Goal: Communication & Community: Ask a question

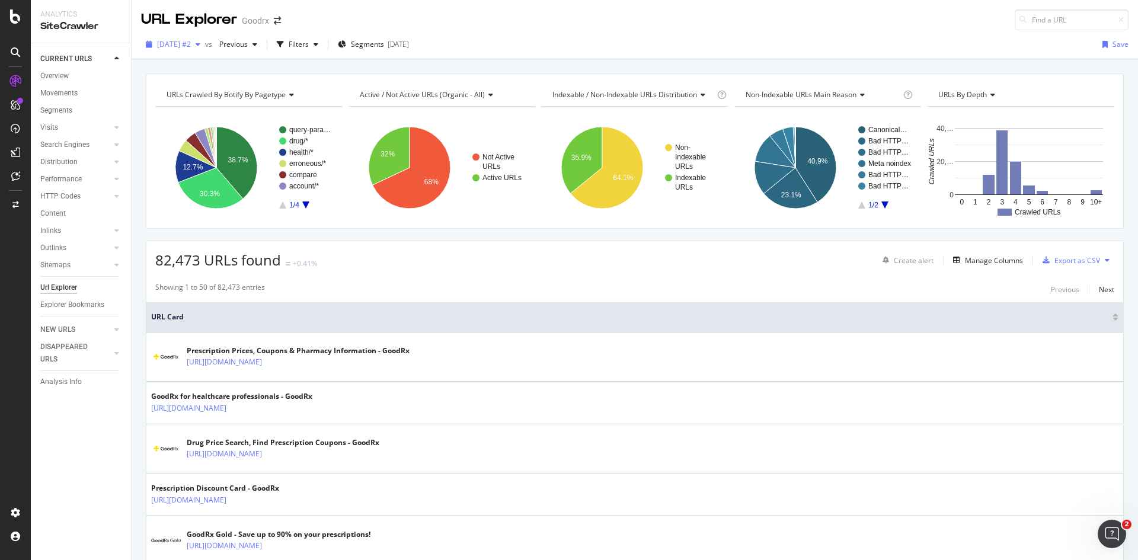
click at [191, 40] on span "[DATE] #2" at bounding box center [174, 44] width 34 height 10
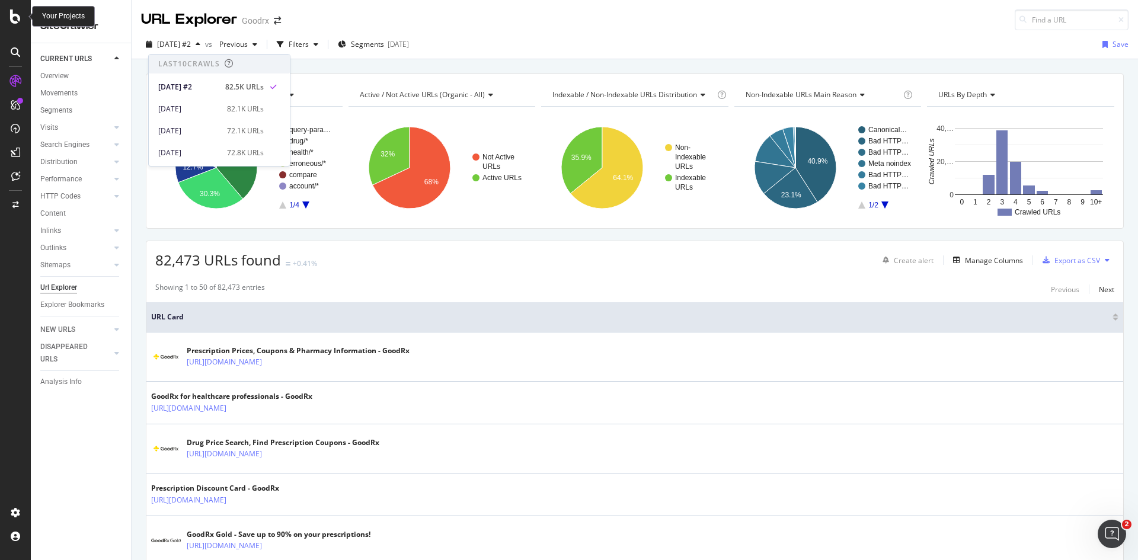
click at [14, 15] on icon at bounding box center [15, 16] width 11 height 14
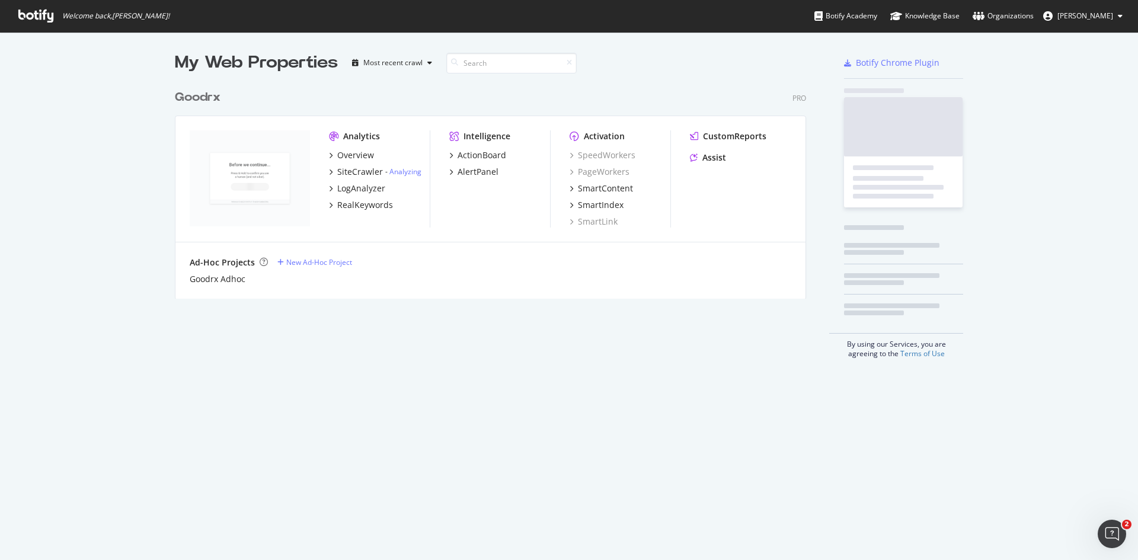
scroll to position [551, 1120]
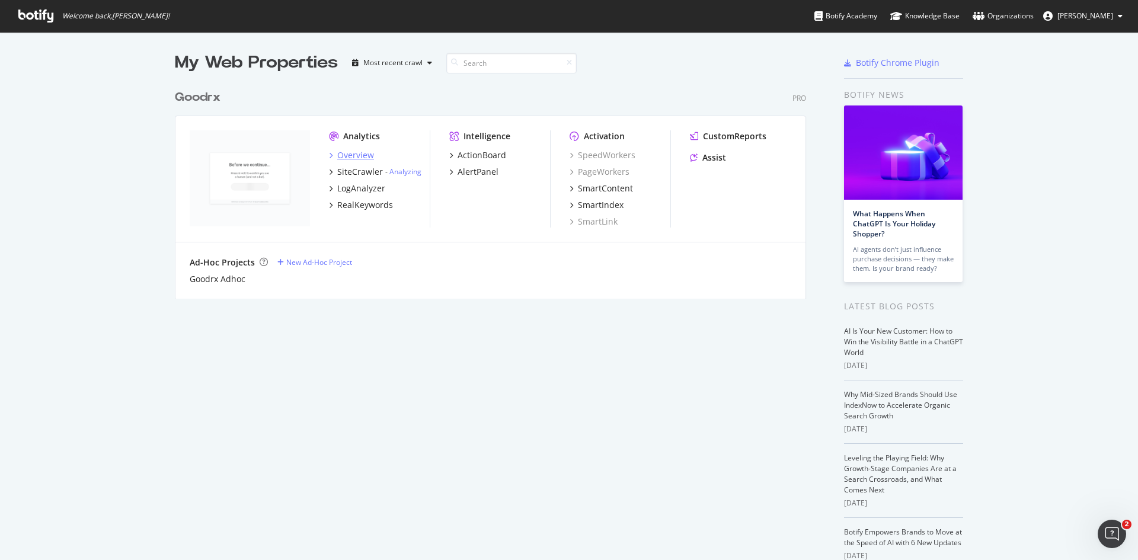
click at [360, 153] on div "Overview" at bounding box center [355, 155] width 37 height 12
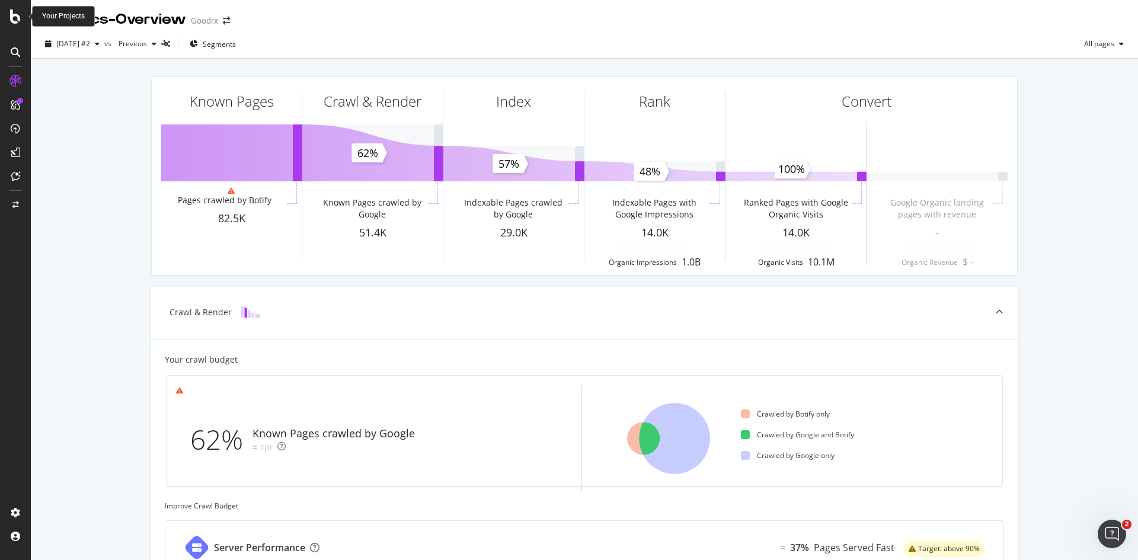
click at [15, 18] on icon at bounding box center [15, 16] width 11 height 14
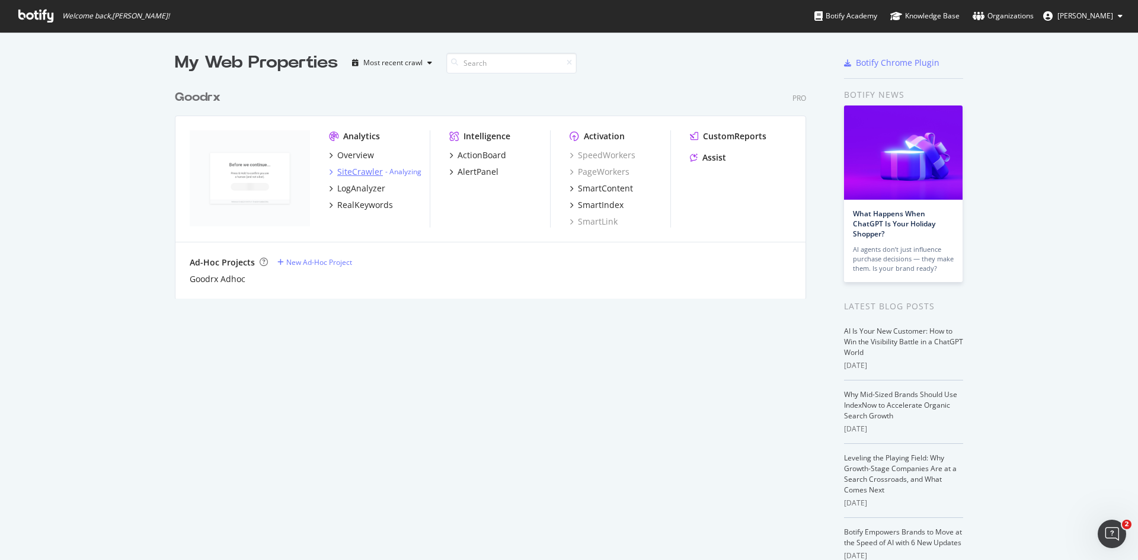
click at [343, 174] on div "SiteCrawler" at bounding box center [360, 172] width 46 height 12
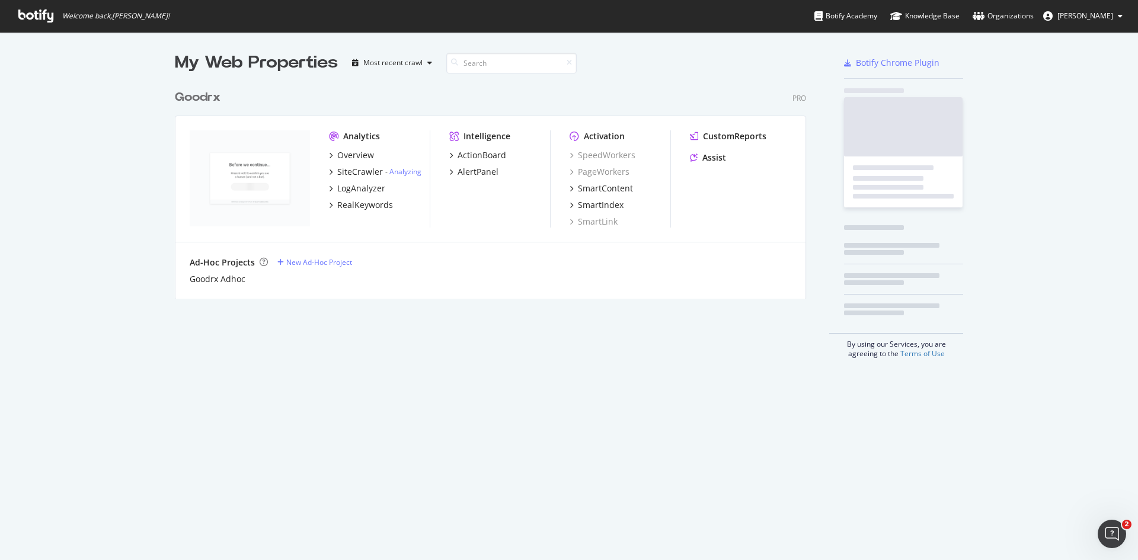
scroll to position [551, 1120]
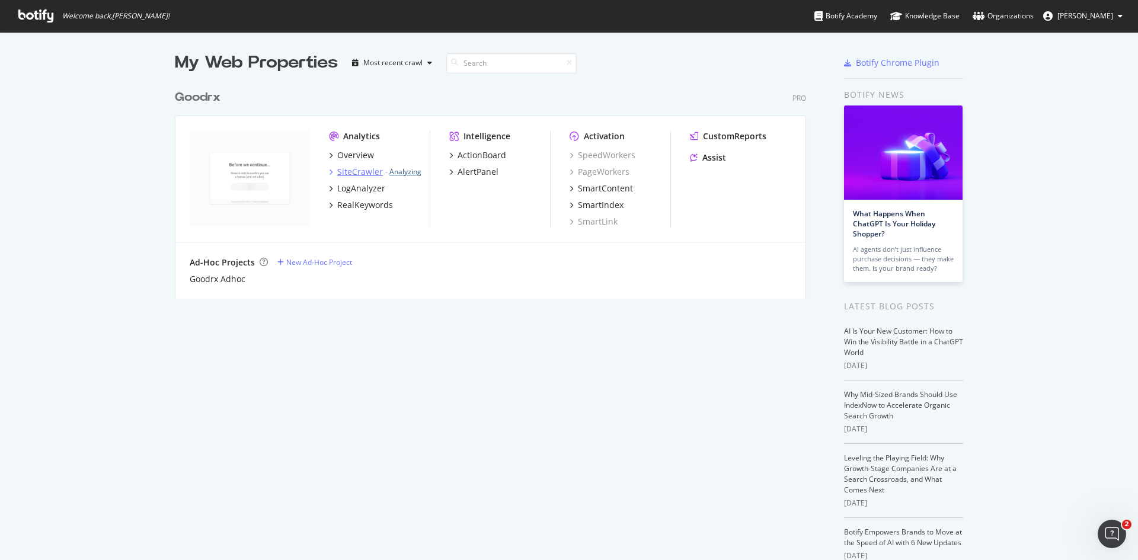
click at [412, 170] on link "Analyzing" at bounding box center [405, 172] width 32 height 10
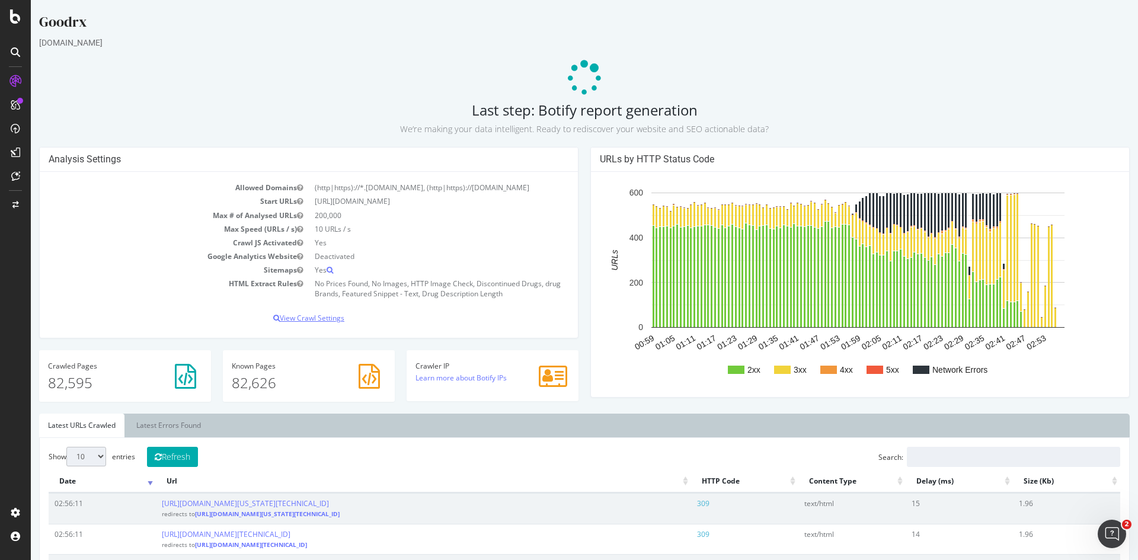
click at [319, 321] on p "View Crawl Settings" at bounding box center [309, 318] width 520 height 10
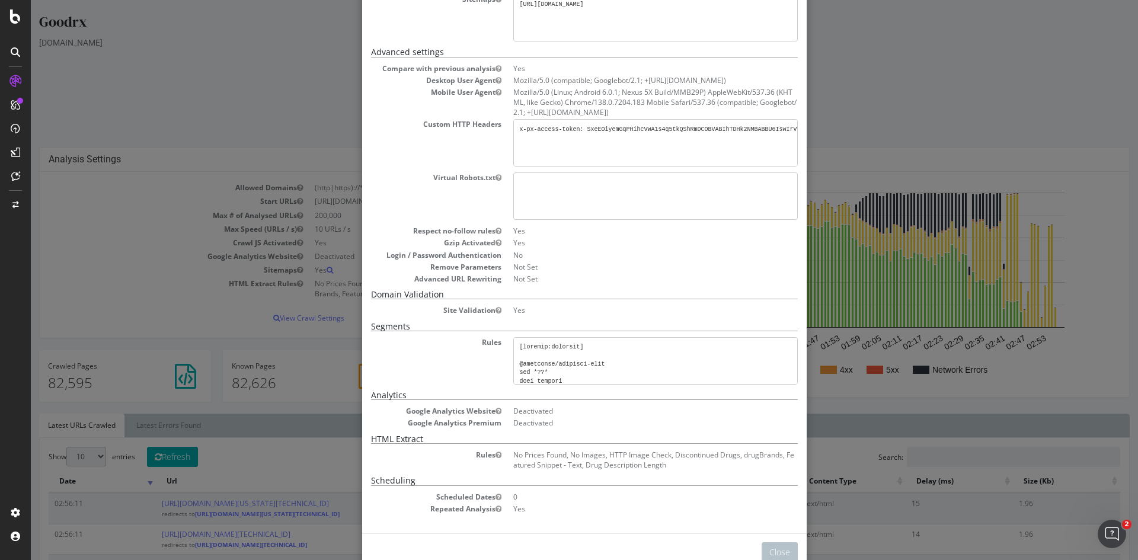
scroll to position [207, 0]
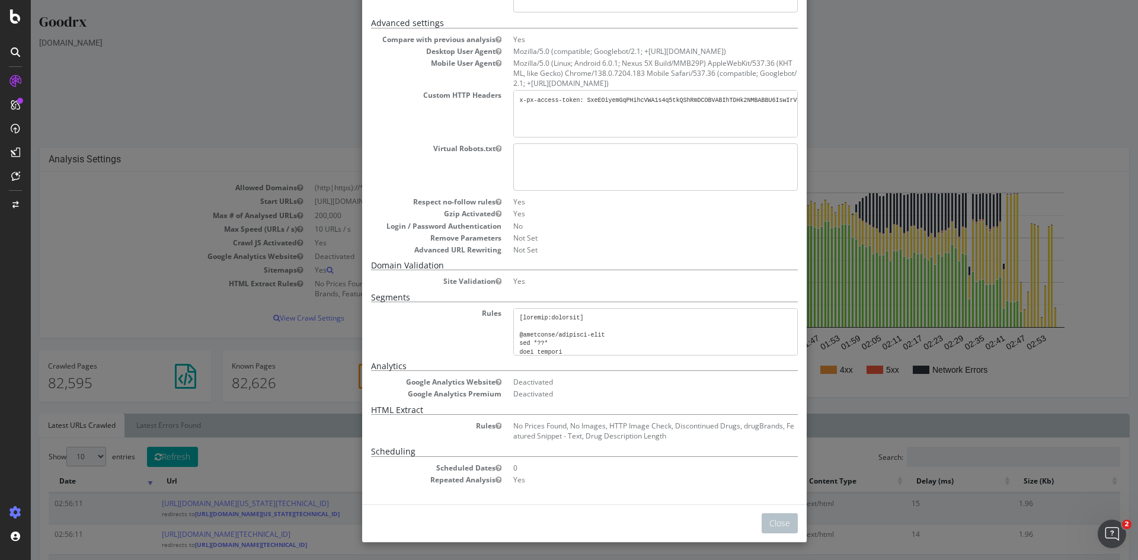
click at [14, 509] on icon at bounding box center [15, 513] width 12 height 12
click at [889, 58] on div "× Close Analysis Settings Main Project Name Goodrx Start URLs [URL][DOMAIN_NAME…" at bounding box center [584, 280] width 1107 height 560
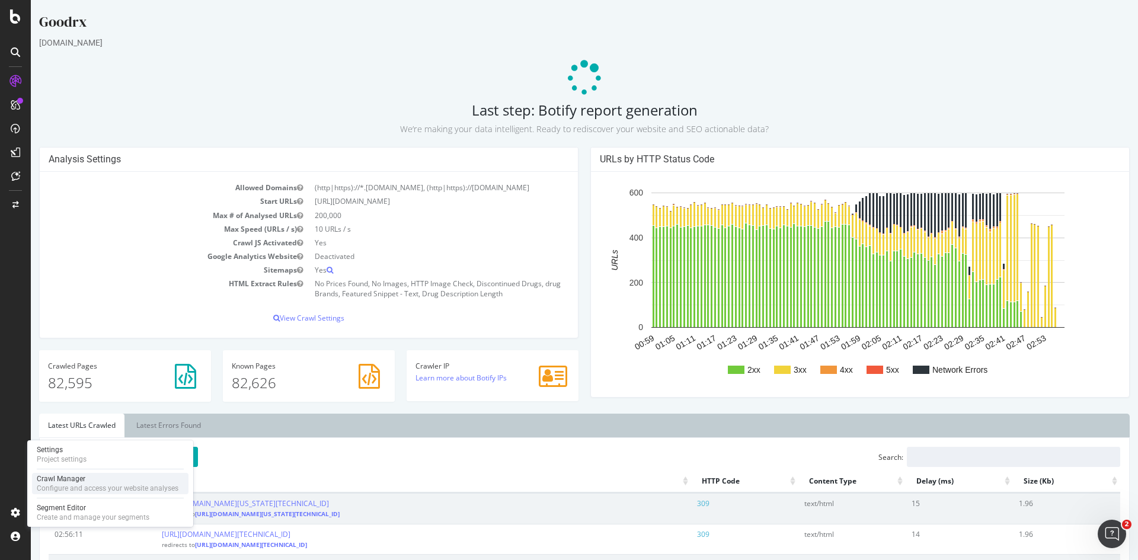
click at [72, 480] on div "Crawl Manager" at bounding box center [108, 478] width 142 height 9
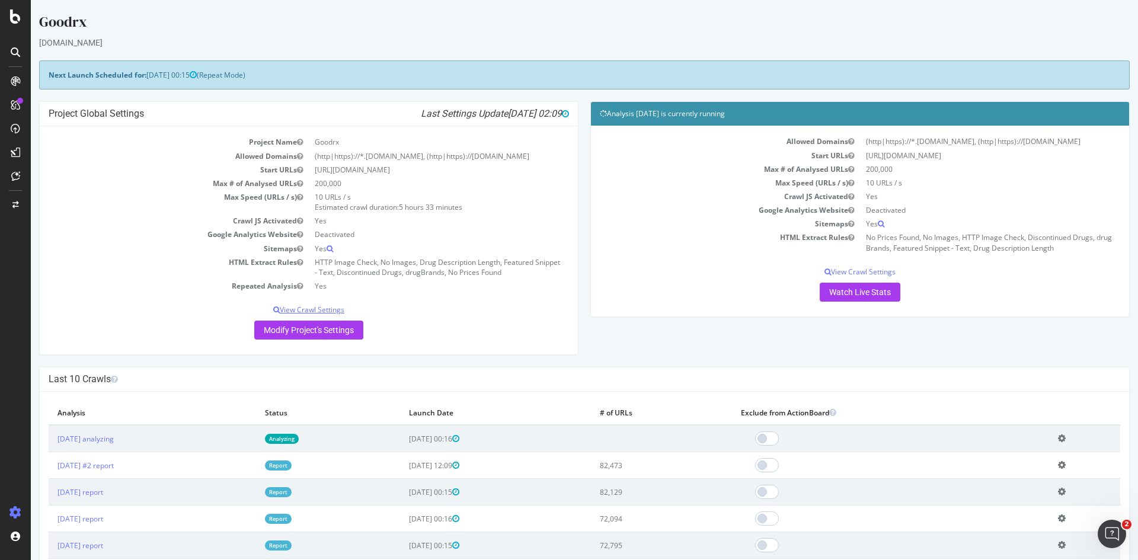
click at [307, 311] on p "View Crawl Settings" at bounding box center [309, 310] width 520 height 10
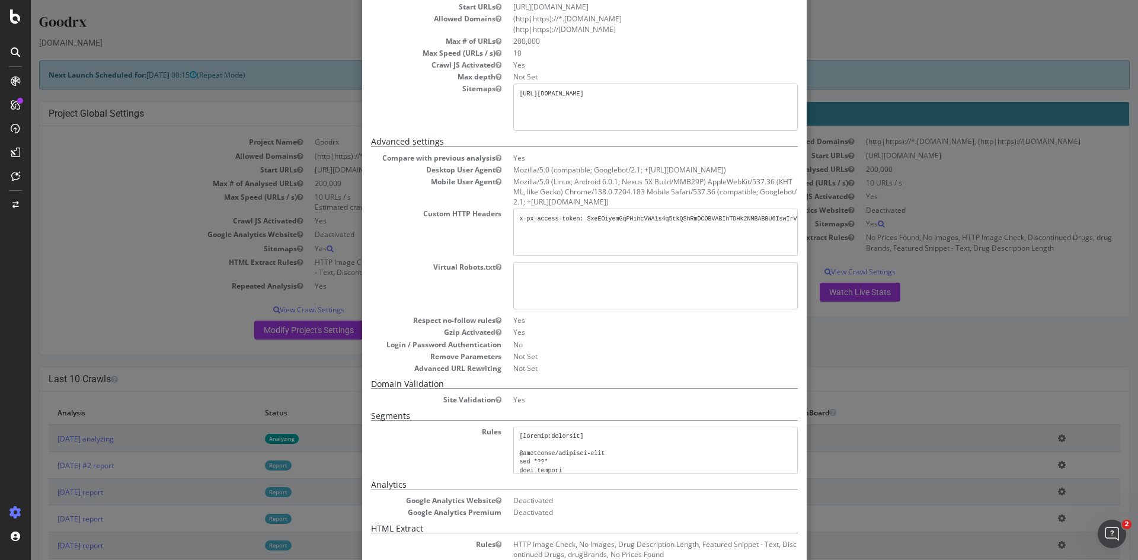
scroll to position [207, 0]
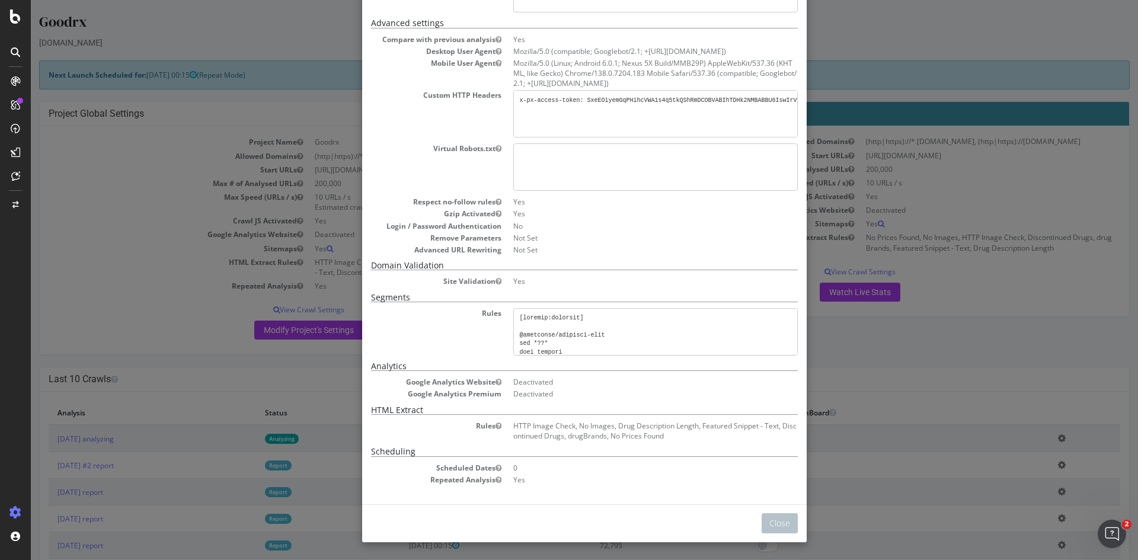
click at [247, 370] on div "× Close Project Settings Main Project Name Goodrx Start URLs [URL][DOMAIN_NAME]…" at bounding box center [584, 280] width 1107 height 560
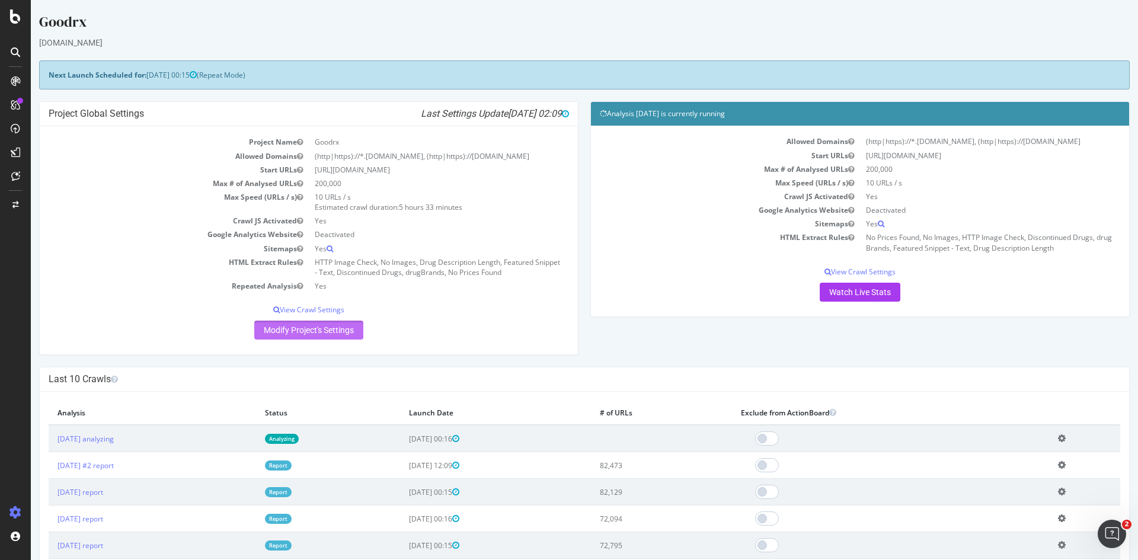
click at [273, 327] on link "Modify Project's Settings" at bounding box center [308, 330] width 109 height 19
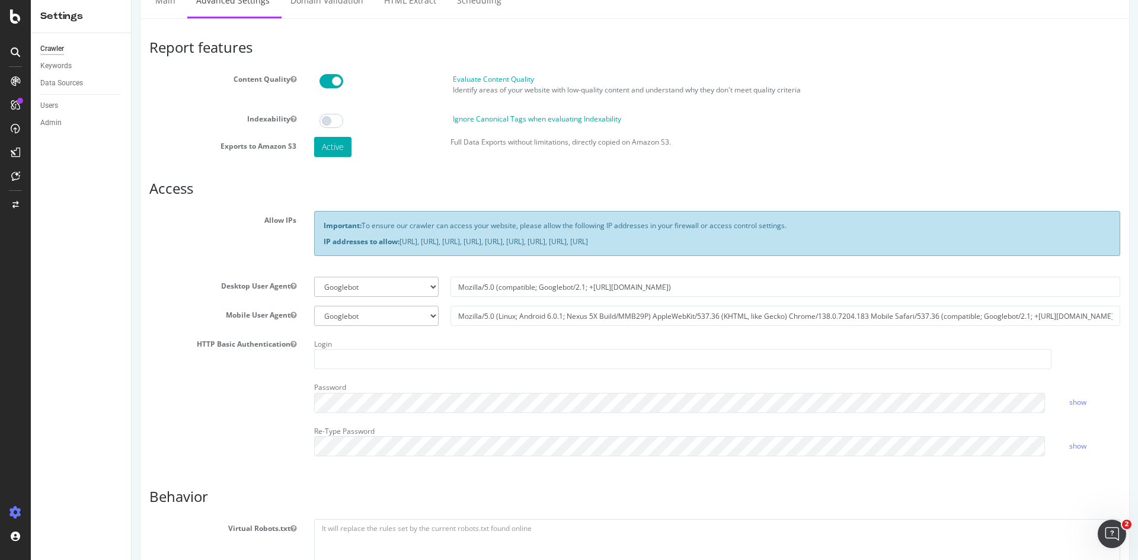
scroll to position [45, 0]
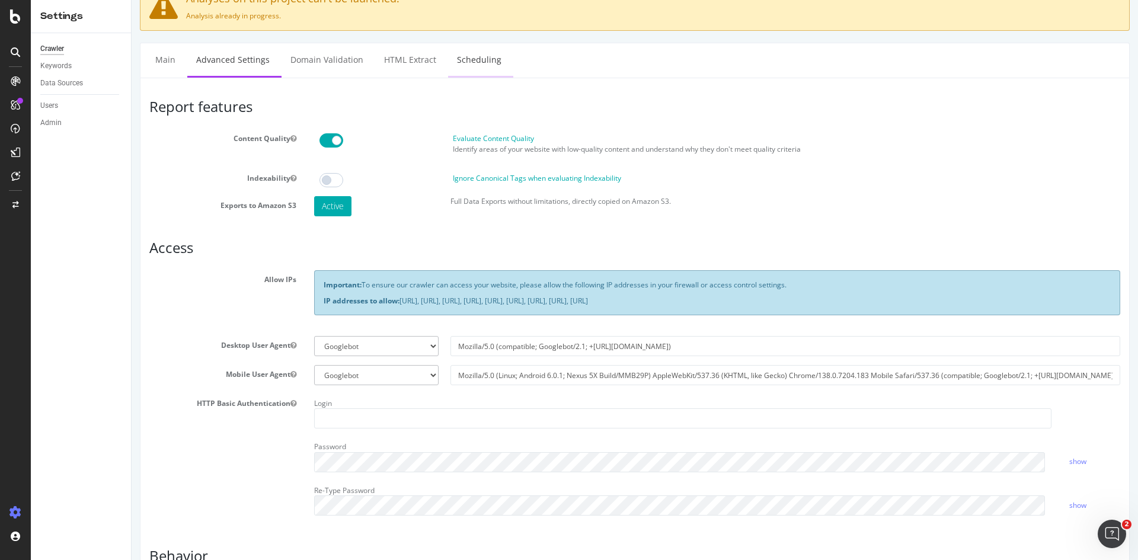
click at [467, 56] on link "Scheduling" at bounding box center [479, 59] width 62 height 33
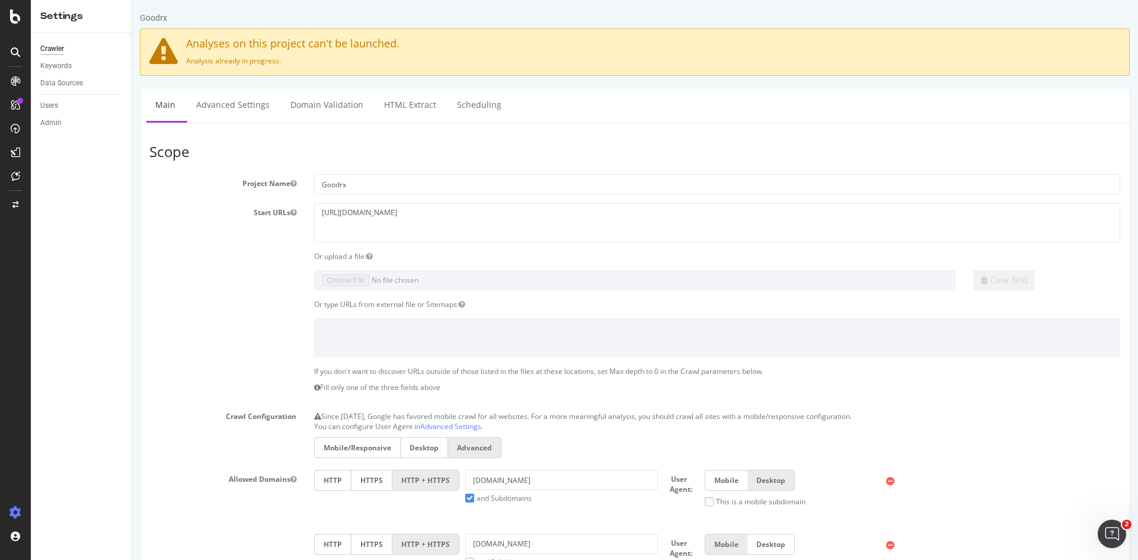
click at [55, 41] on div "Crawler" at bounding box center [85, 48] width 91 height 17
click at [12, 149] on icon at bounding box center [15, 152] width 9 height 9
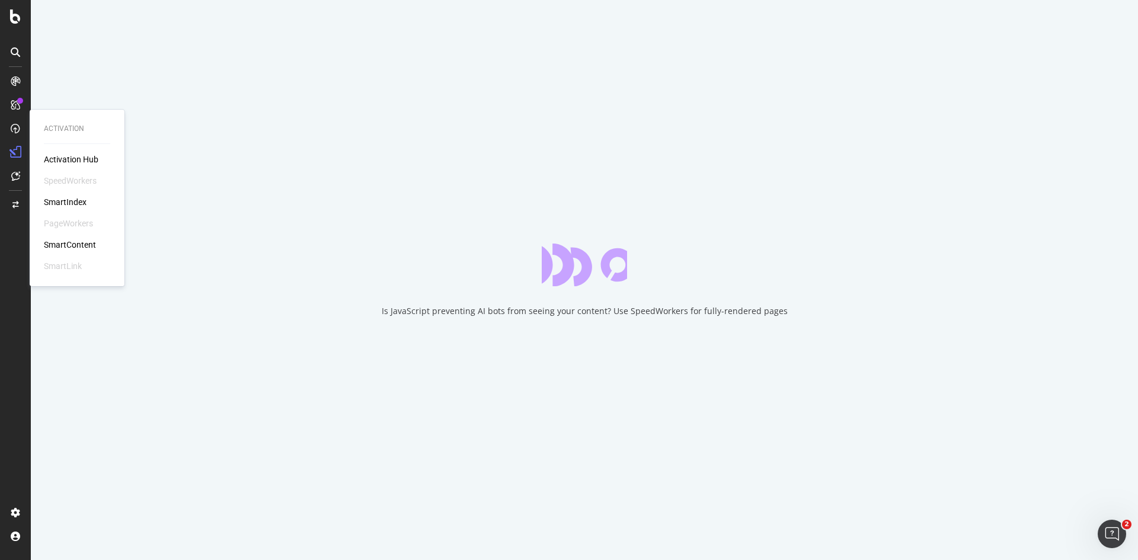
click at [18, 133] on div at bounding box center [15, 128] width 19 height 19
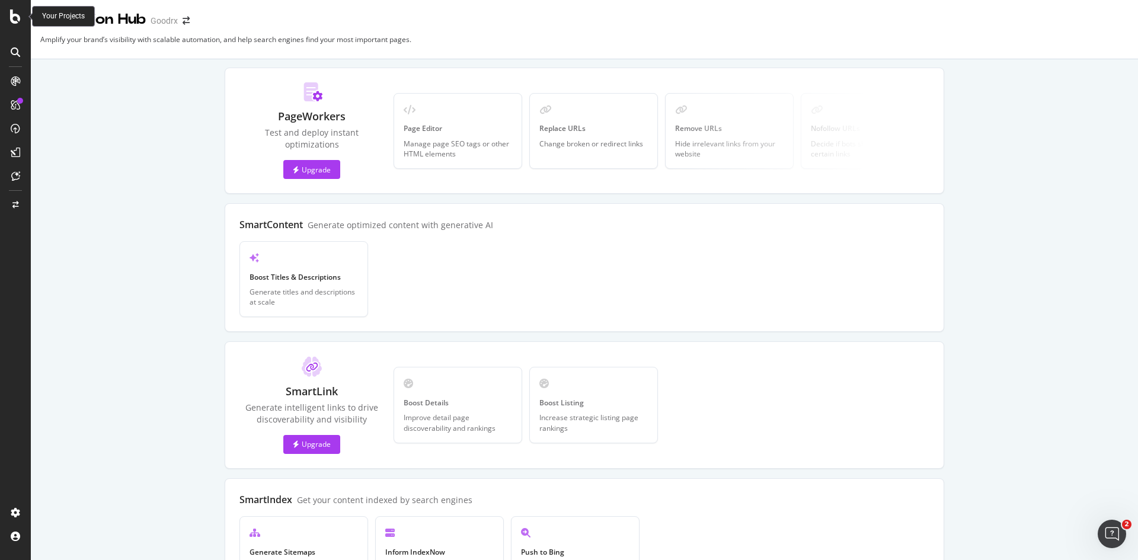
click at [17, 15] on icon at bounding box center [15, 16] width 11 height 14
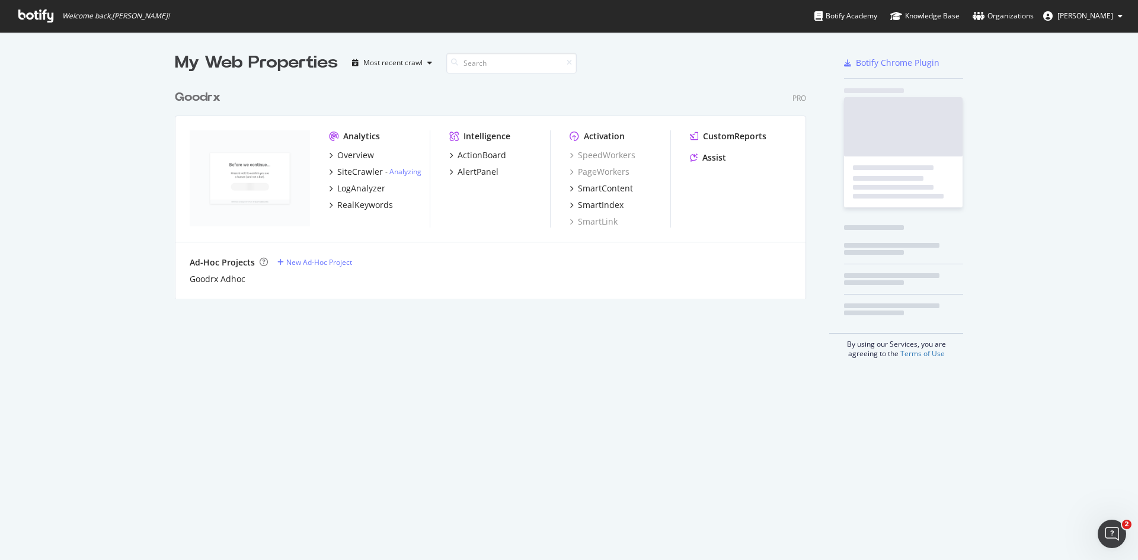
scroll to position [551, 1120]
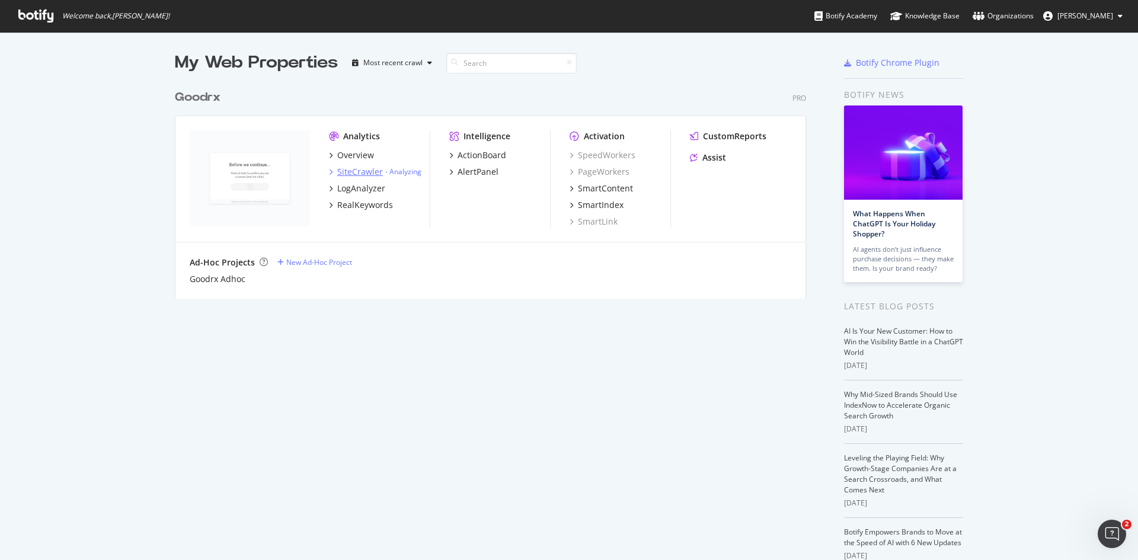
click at [365, 171] on div "SiteCrawler" at bounding box center [360, 172] width 46 height 12
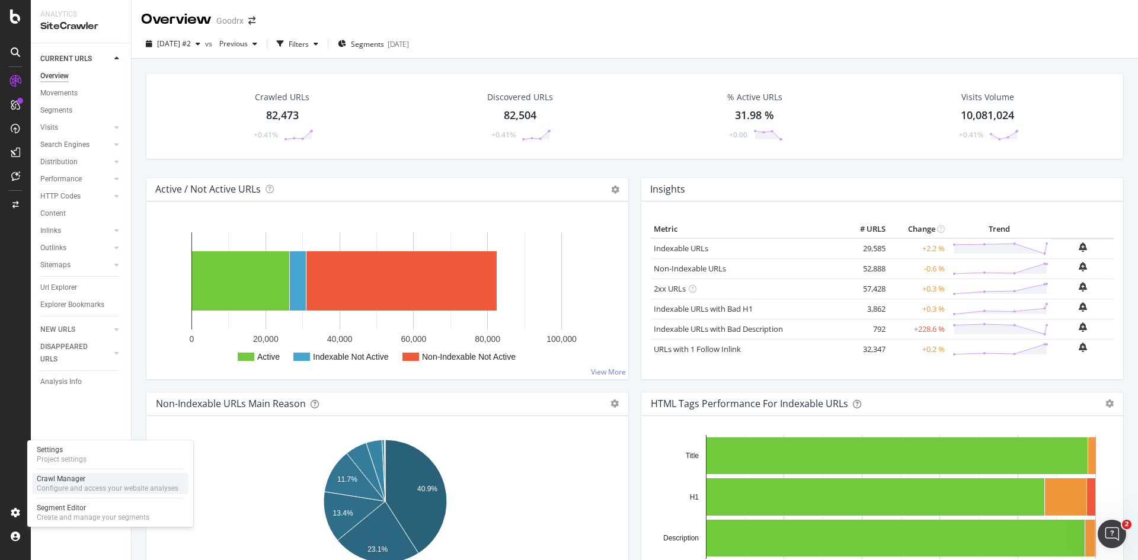
click at [75, 479] on div "Crawl Manager" at bounding box center [108, 478] width 142 height 9
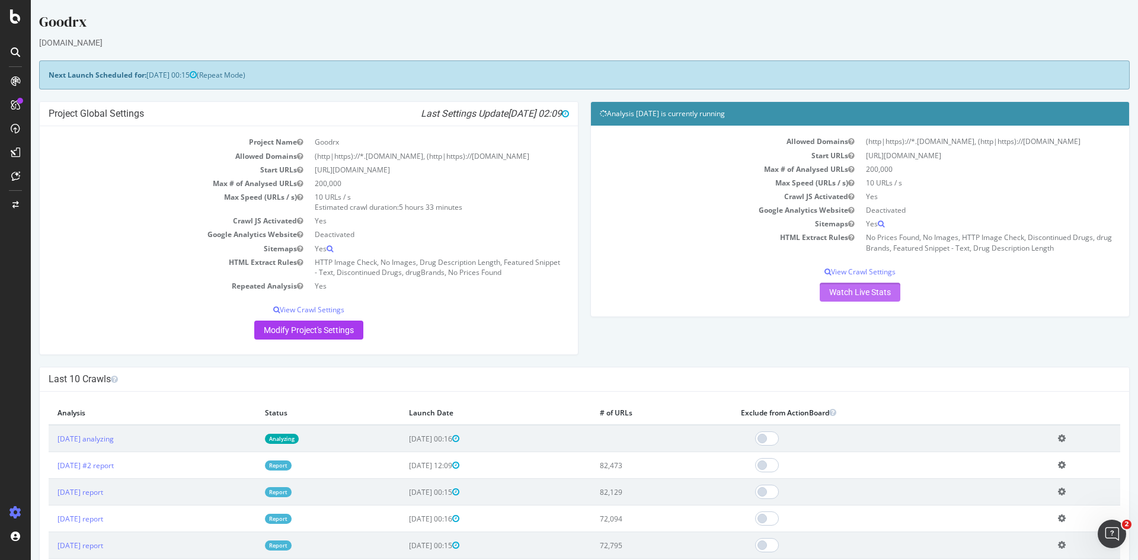
click at [836, 287] on link "Watch Live Stats" at bounding box center [860, 292] width 81 height 19
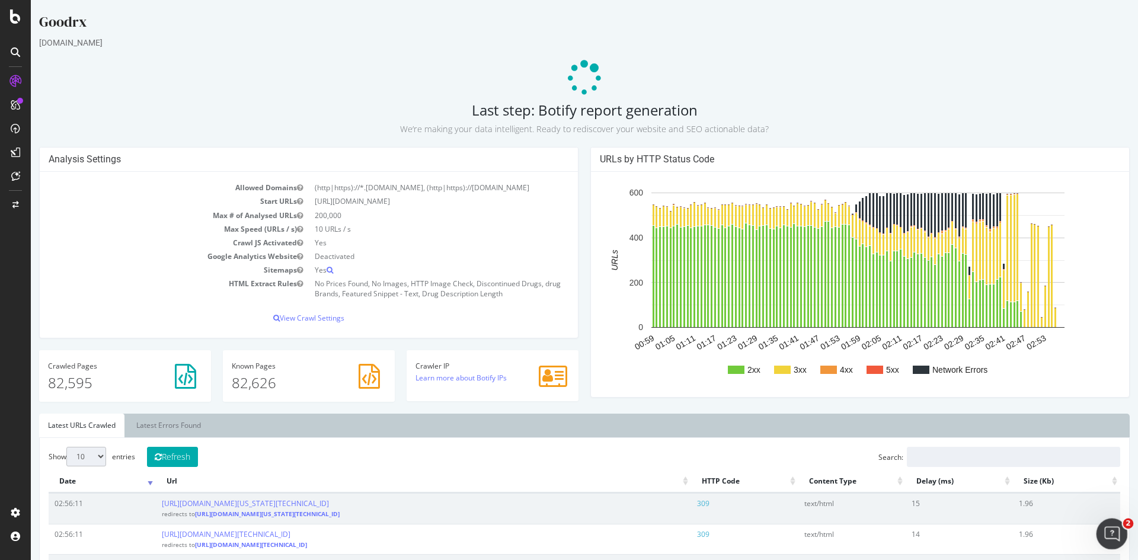
click at [1111, 533] on icon "Open Intercom Messenger" at bounding box center [1111, 533] width 20 height 20
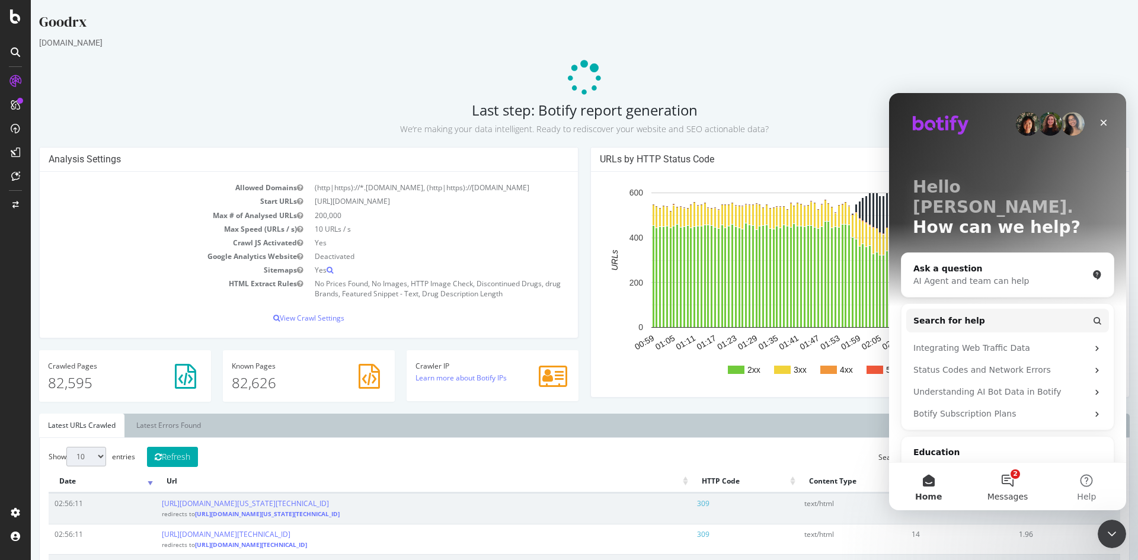
click at [1005, 485] on button "2 Messages" at bounding box center [1007, 486] width 79 height 47
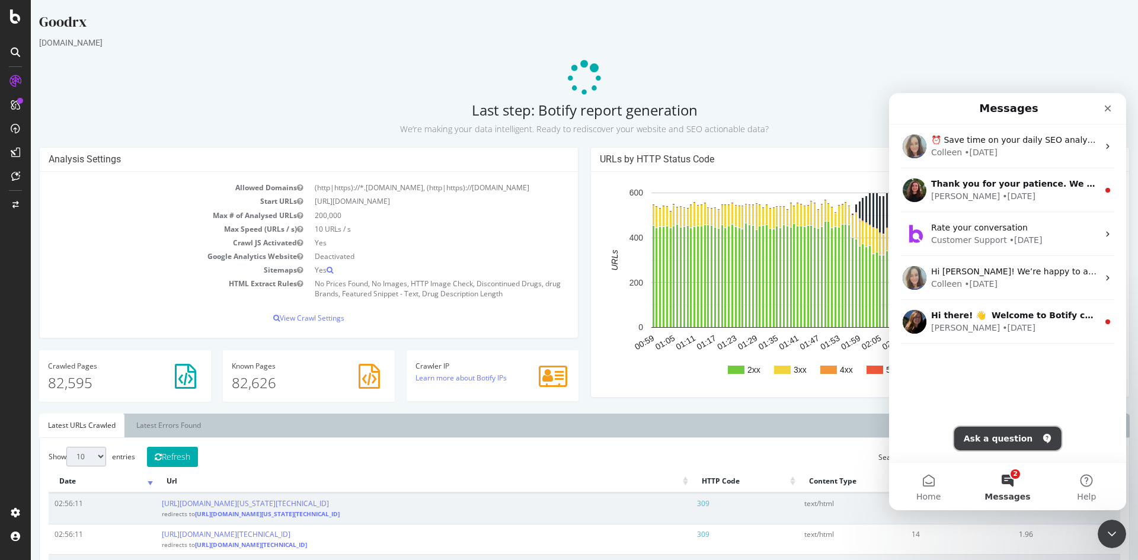
click at [1000, 439] on button "Ask a question" at bounding box center [1007, 439] width 107 height 24
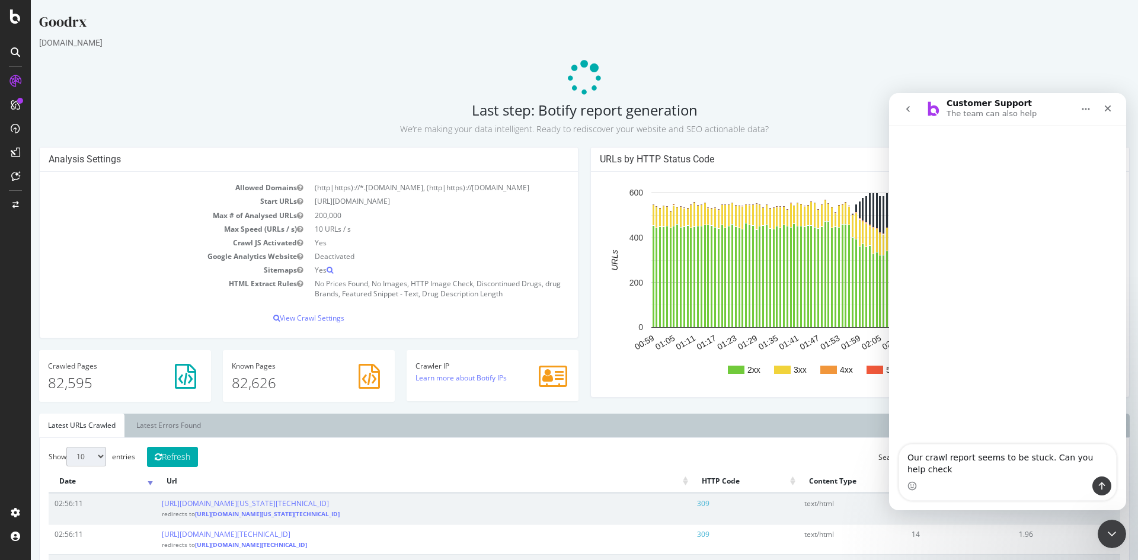
type textarea "Our crawl report seems to be stuck. Can you help check?"
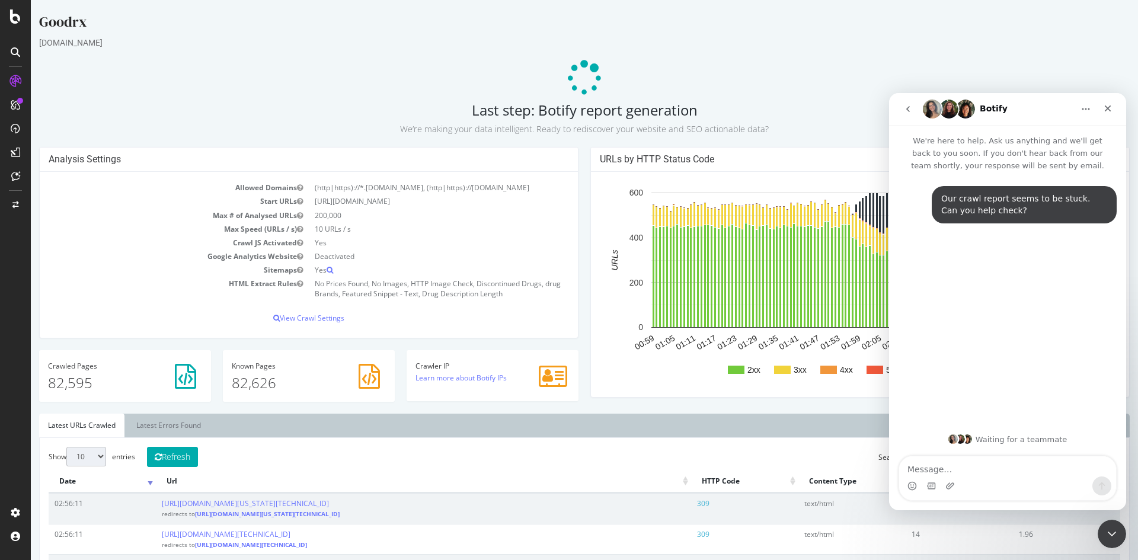
click at [69, 408] on div "Crawled Pages 82,595" at bounding box center [125, 381] width 184 height 63
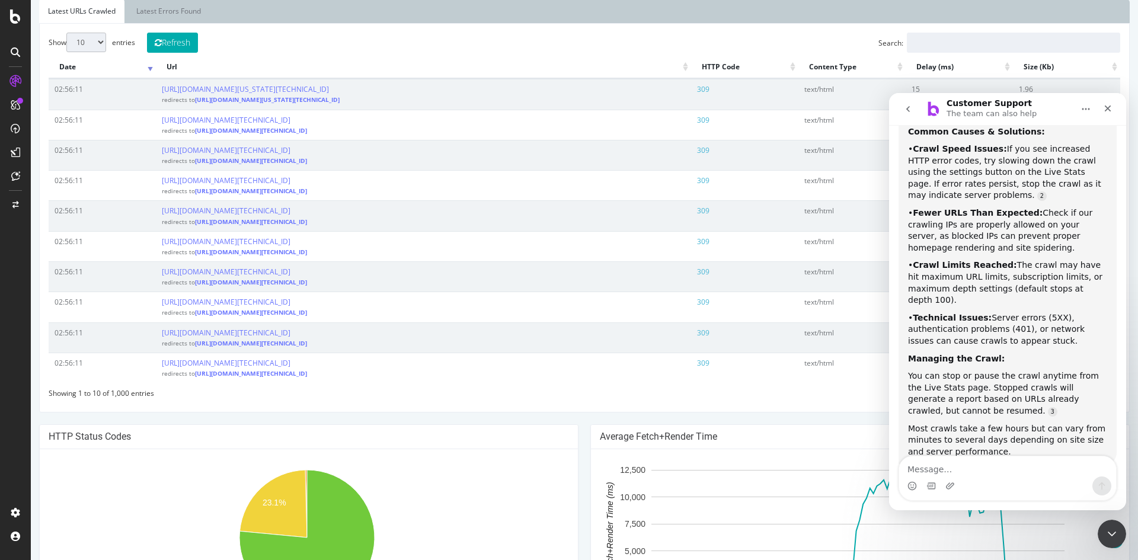
scroll to position [347, 0]
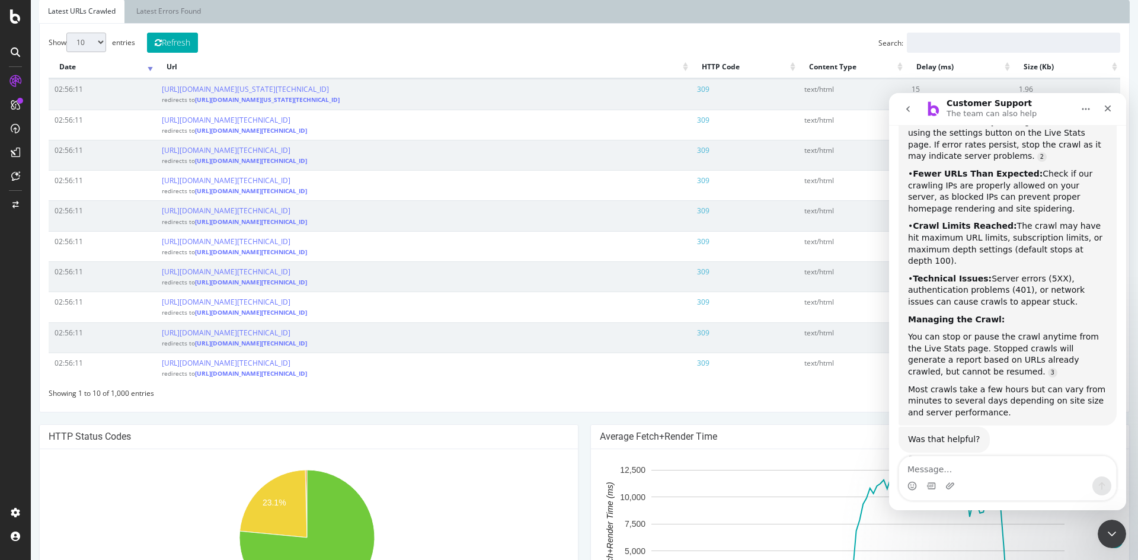
drag, startPoint x: 956, startPoint y: 477, endPoint x: 956, endPoint y: 467, distance: 9.5
click at [956, 476] on div "Intercom messenger" at bounding box center [1007, 478] width 217 height 44
click at [956, 467] on textarea "Message…" at bounding box center [1007, 466] width 217 height 20
type textarea "no"
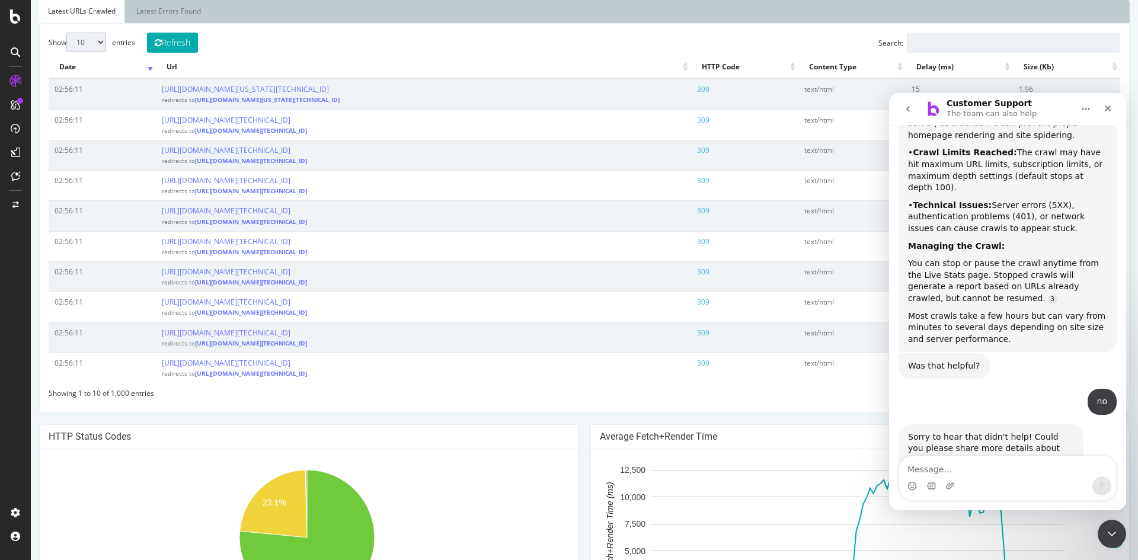
scroll to position [453, 0]
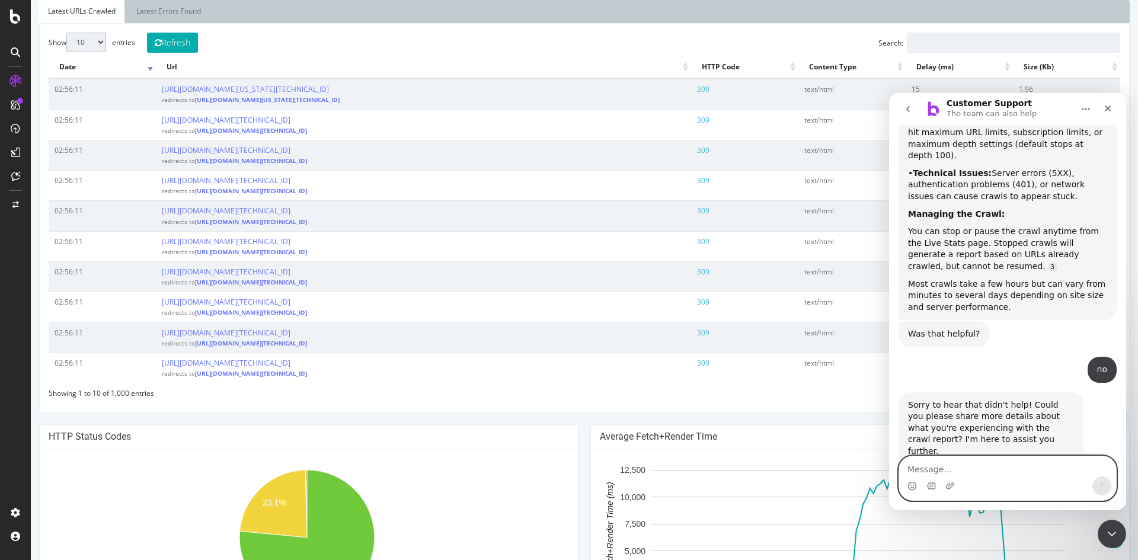
click at [968, 473] on textarea "Message…" at bounding box center [1007, 466] width 217 height 20
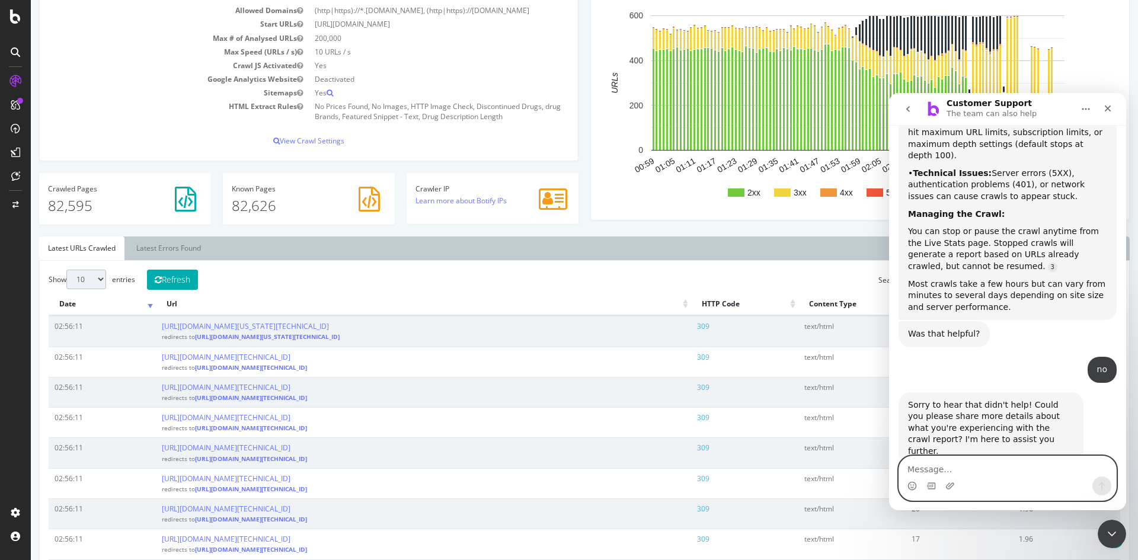
scroll to position [0, 0]
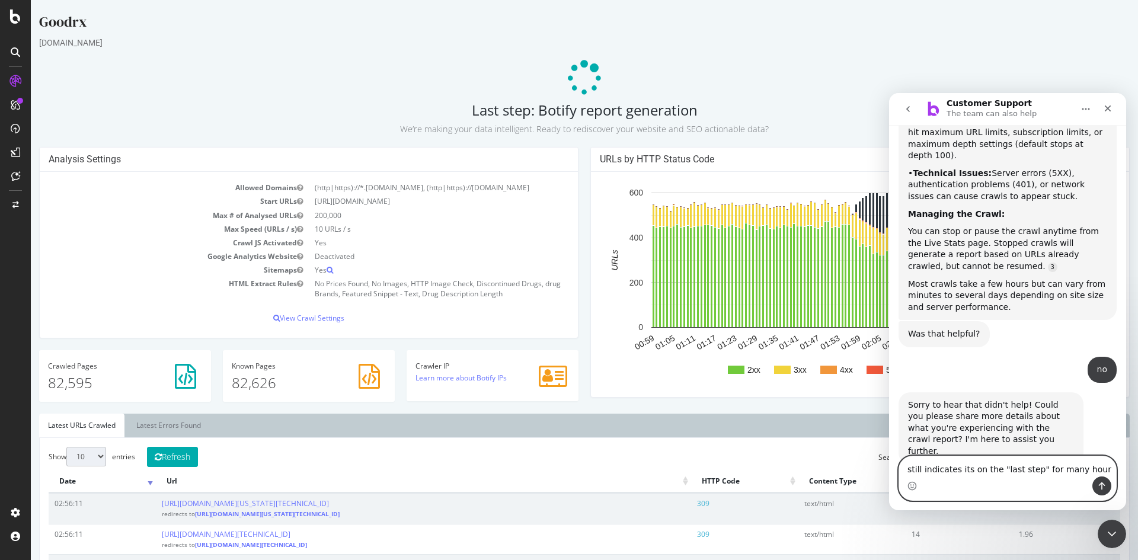
type textarea "still indicates its on the "last step" for many hours"
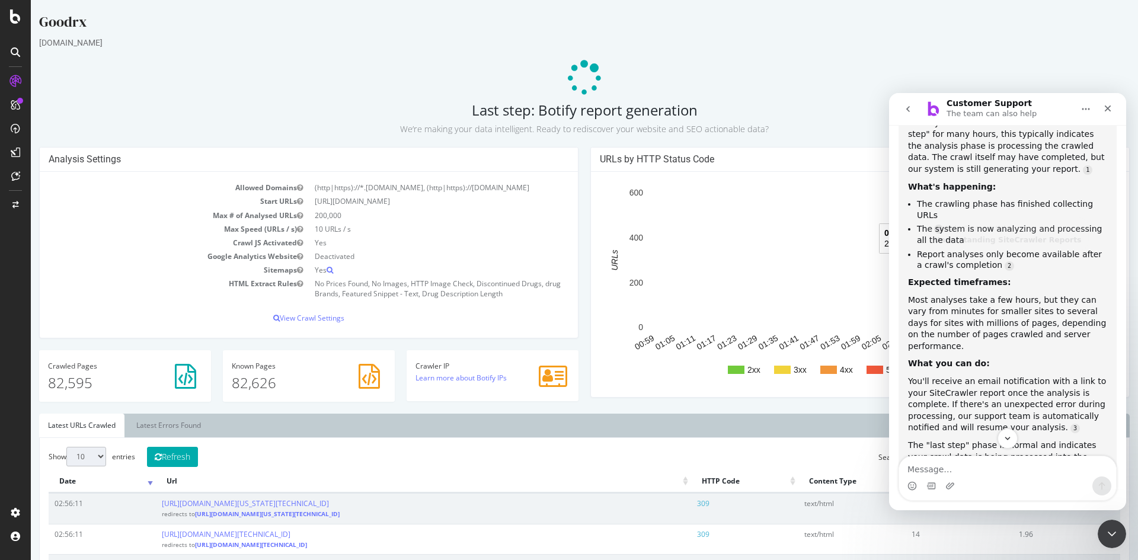
scroll to position [885, 0]
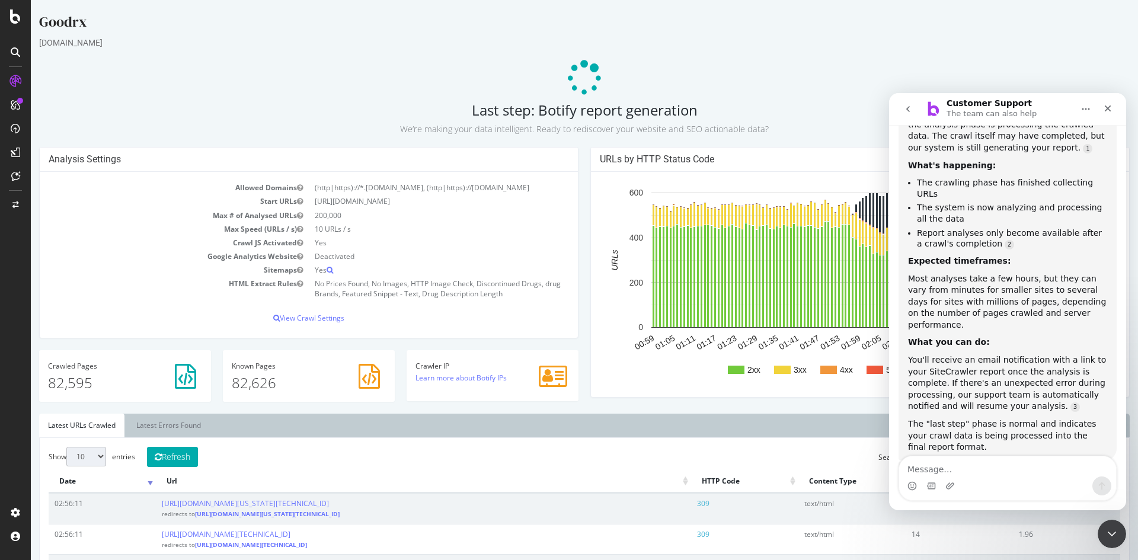
drag, startPoint x: 694, startPoint y: 111, endPoint x: 461, endPoint y: 116, distance: 232.4
click at [461, 116] on h2 "Last step: Botify report generation We’re making your data intelligent. Ready t…" at bounding box center [584, 118] width 1091 height 33
